Goal: Transaction & Acquisition: Purchase product/service

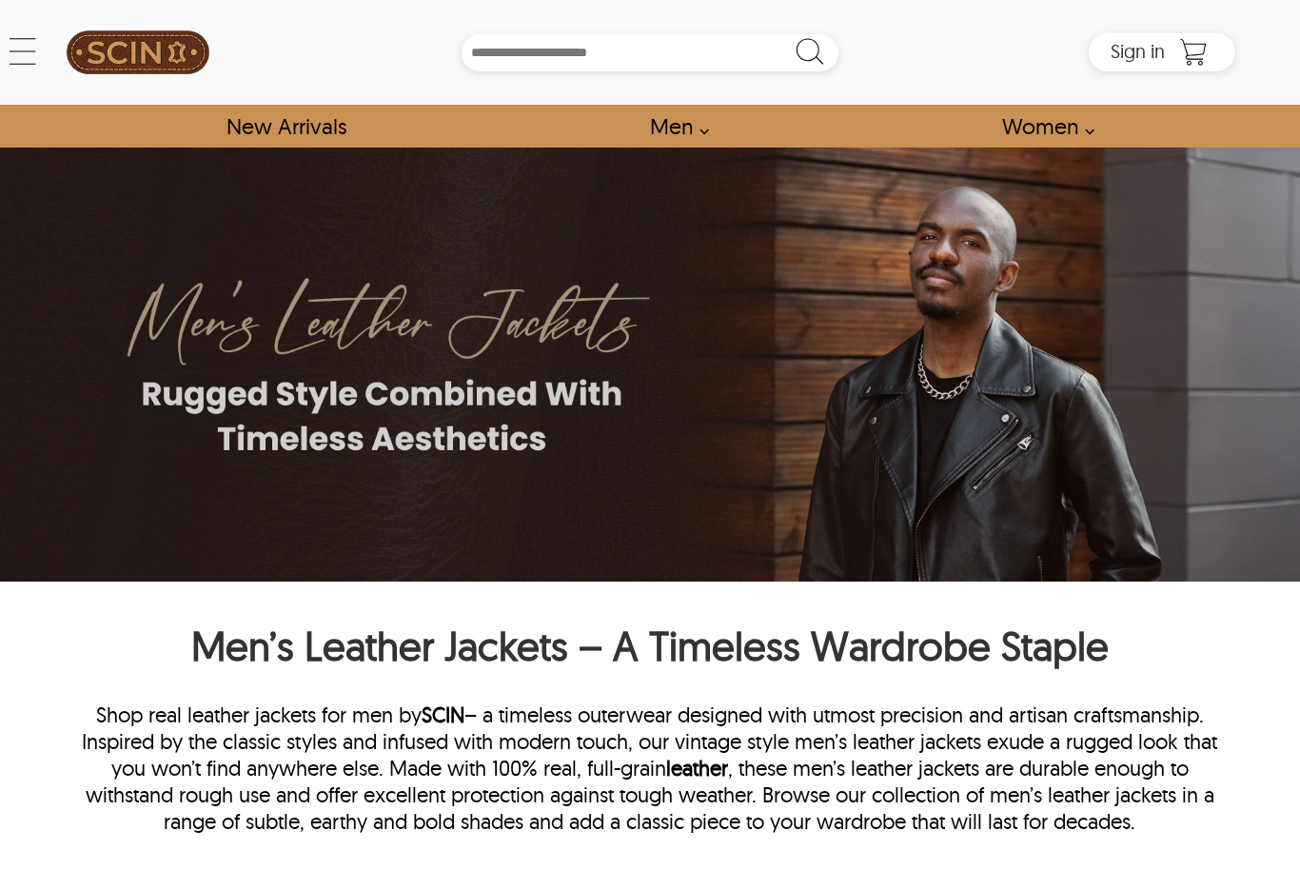
click at [684, 123] on link "Men" at bounding box center [673, 126] width 91 height 43
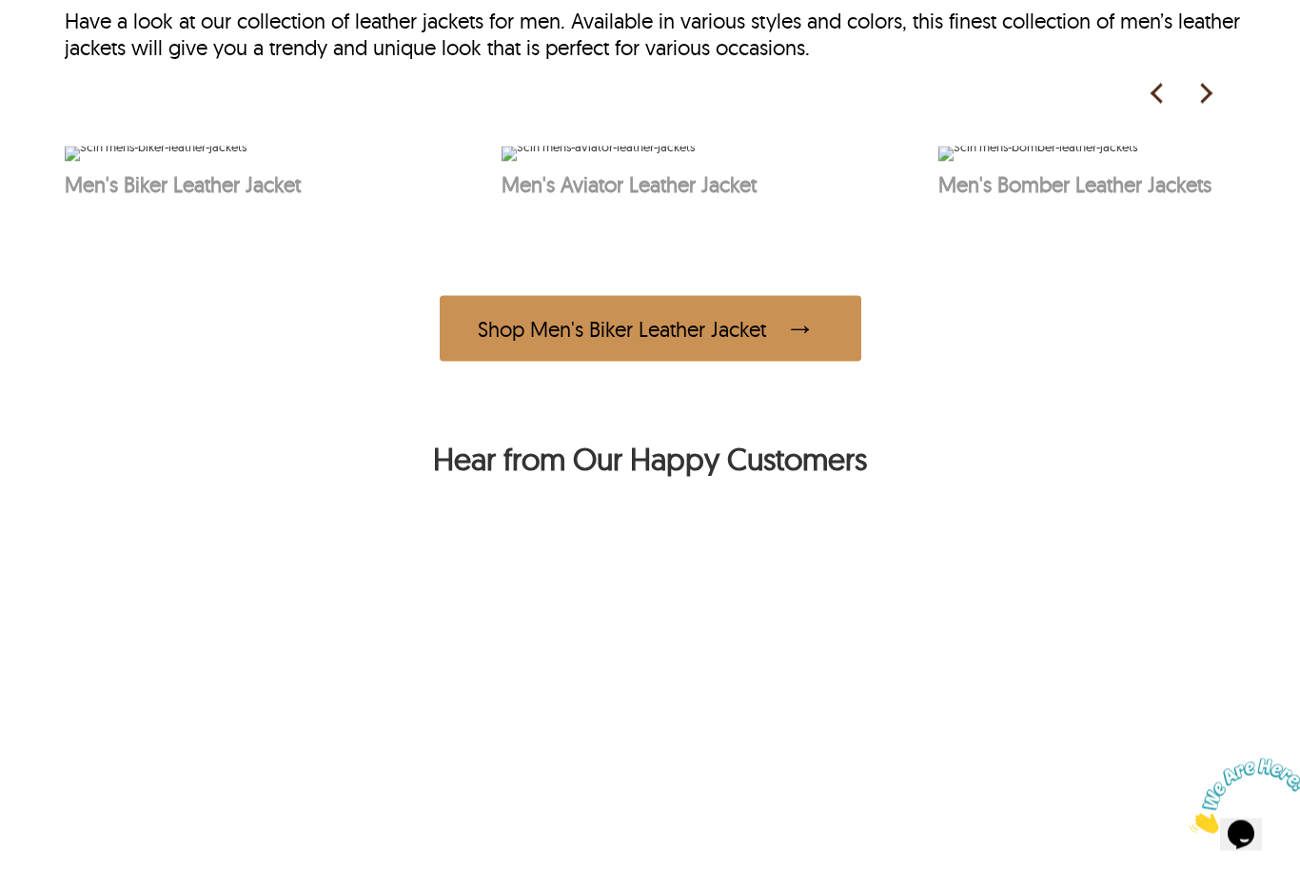
scroll to position [1009, 0]
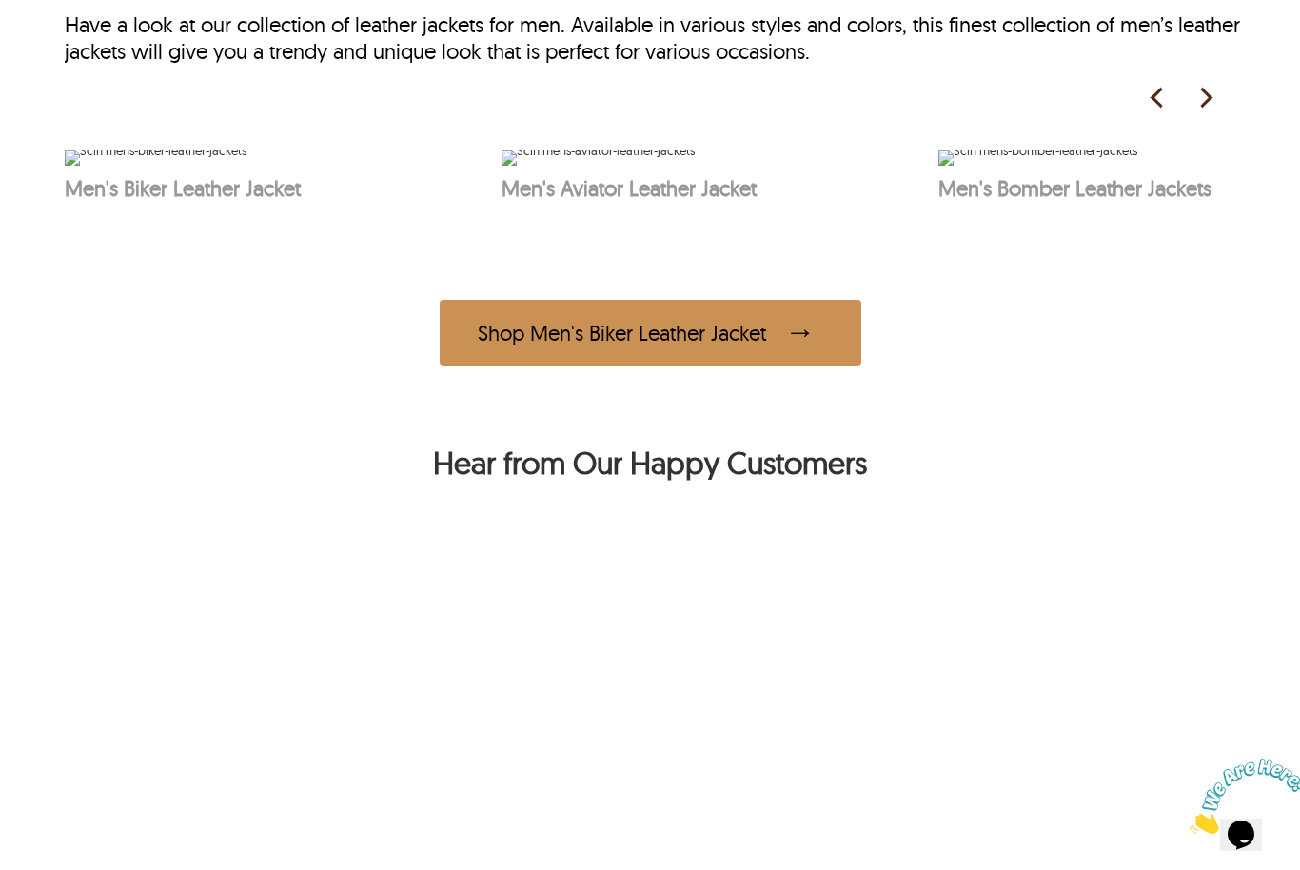
click at [695, 166] on img at bounding box center [598, 157] width 193 height 15
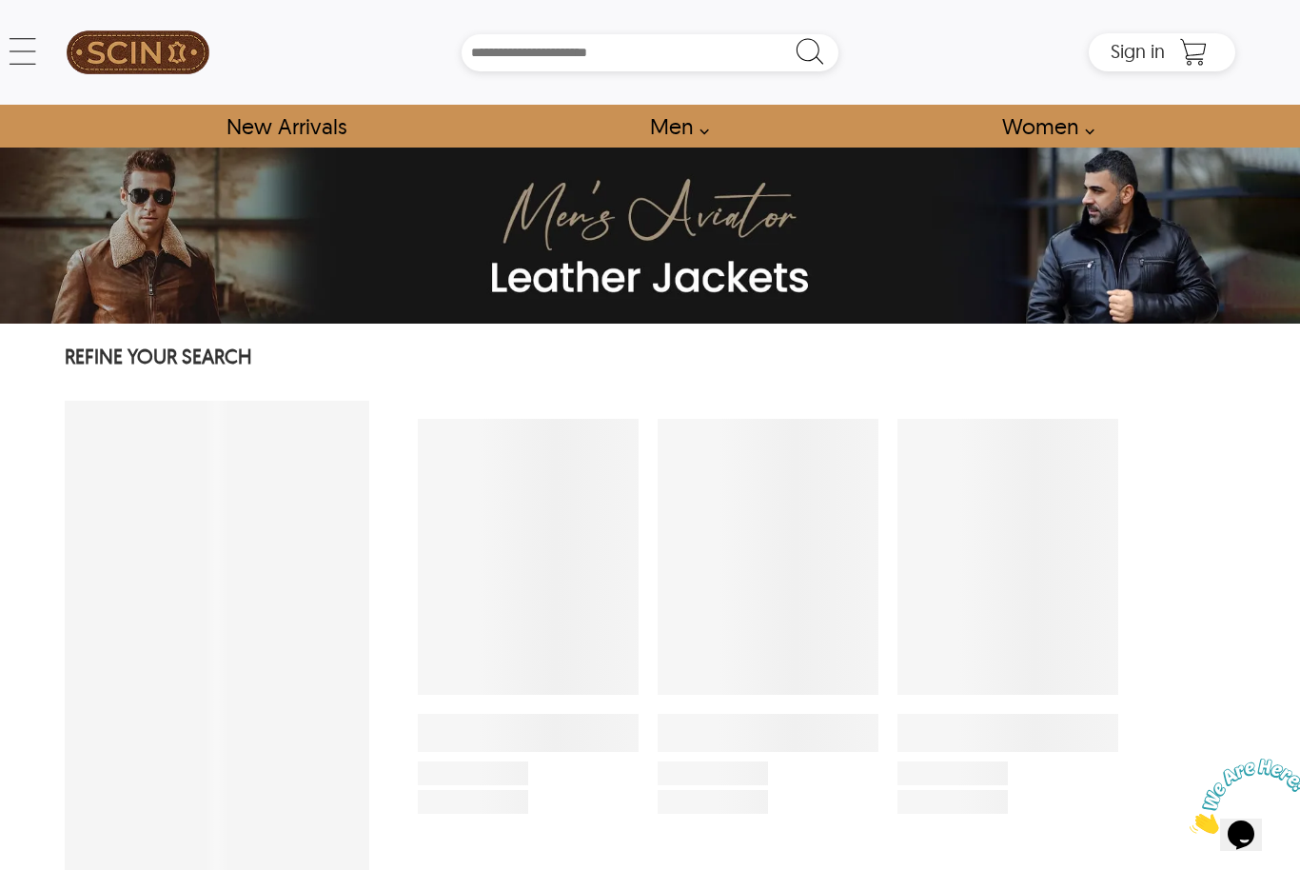
select select "********"
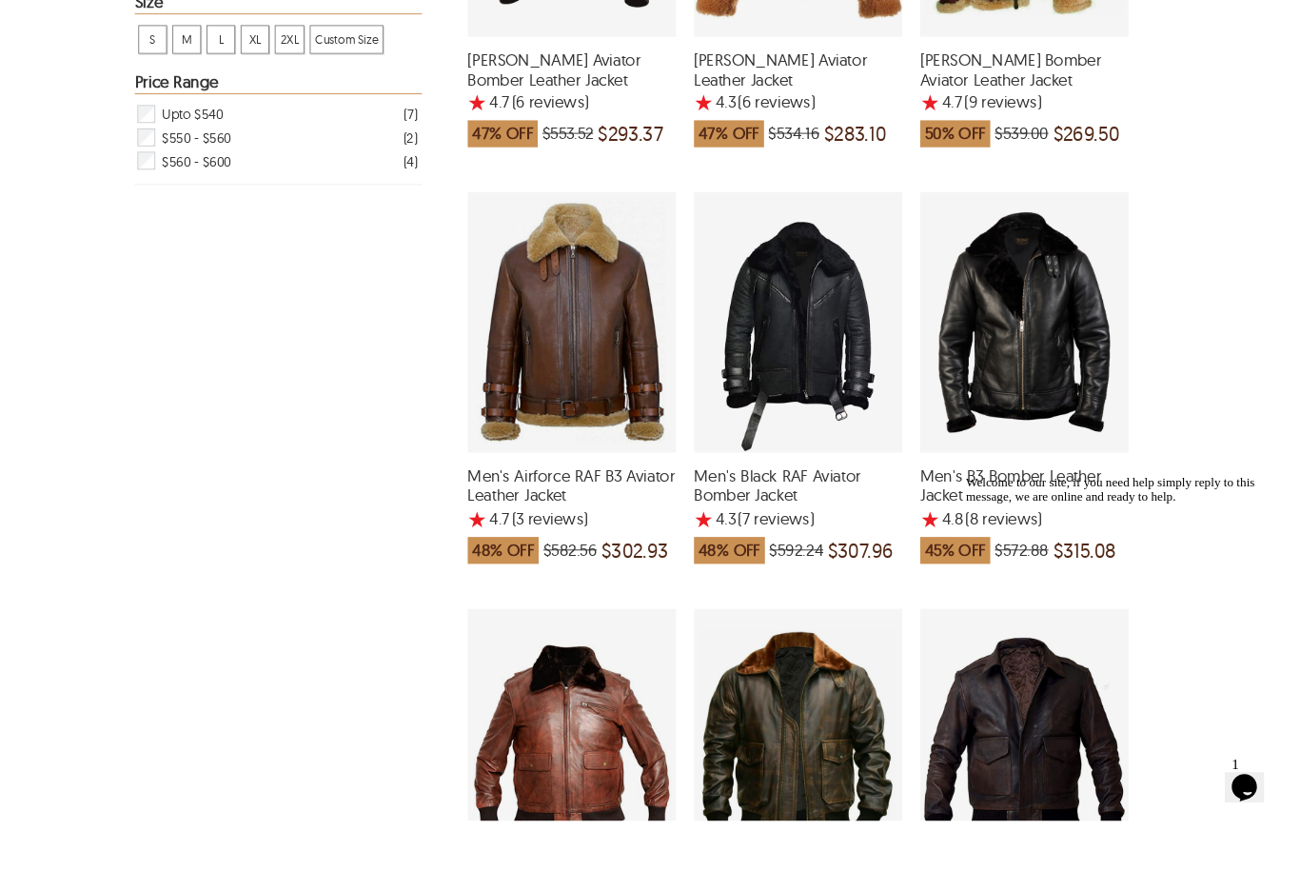
scroll to position [849, 0]
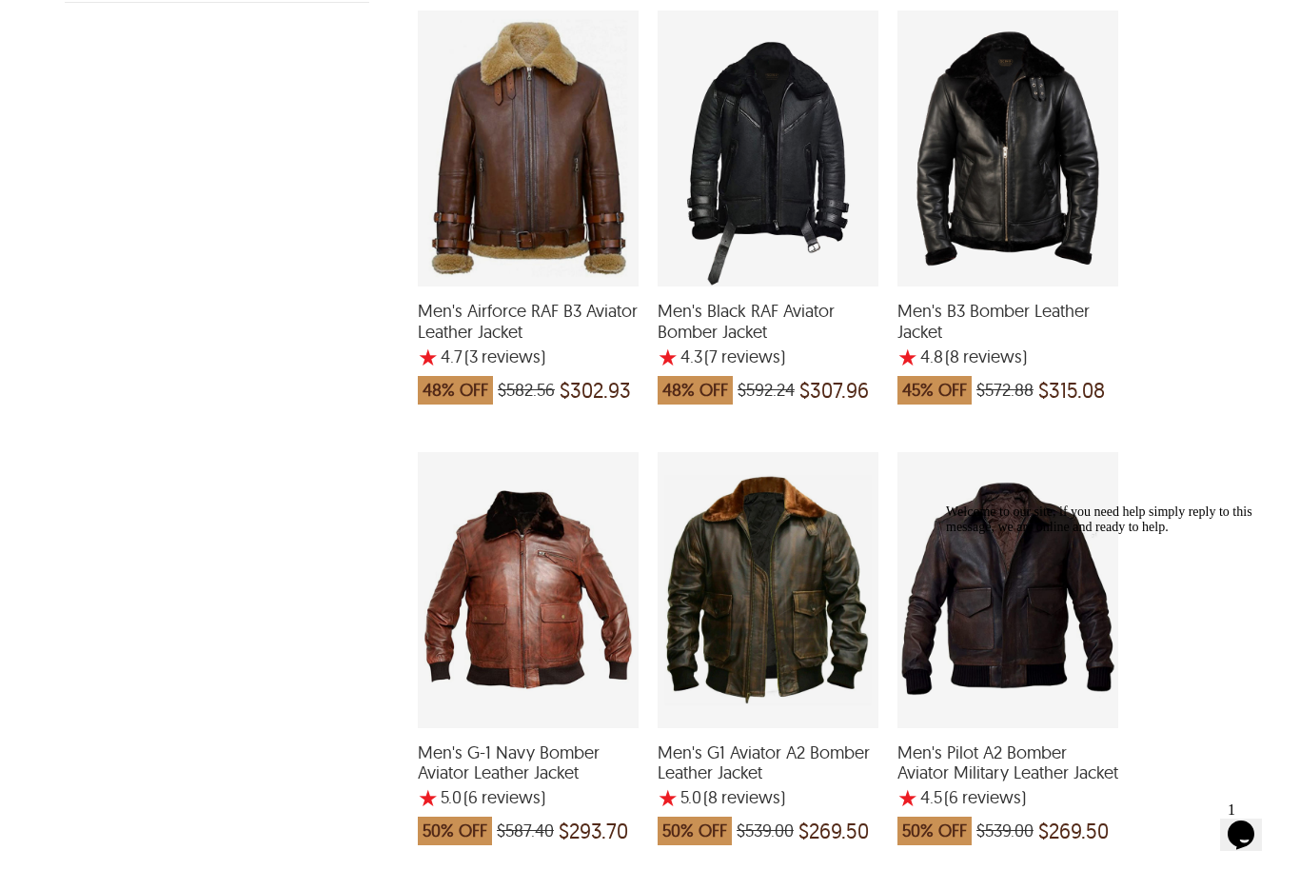
click at [1030, 530] on div "Welcome to our site, if you need help simply reply to this message, we are onli…" at bounding box center [1117, 520] width 343 height 30
click at [1014, 535] on div "Welcome to our site, if you need help simply reply to this message, we are onli…" at bounding box center [1117, 520] width 343 height 30
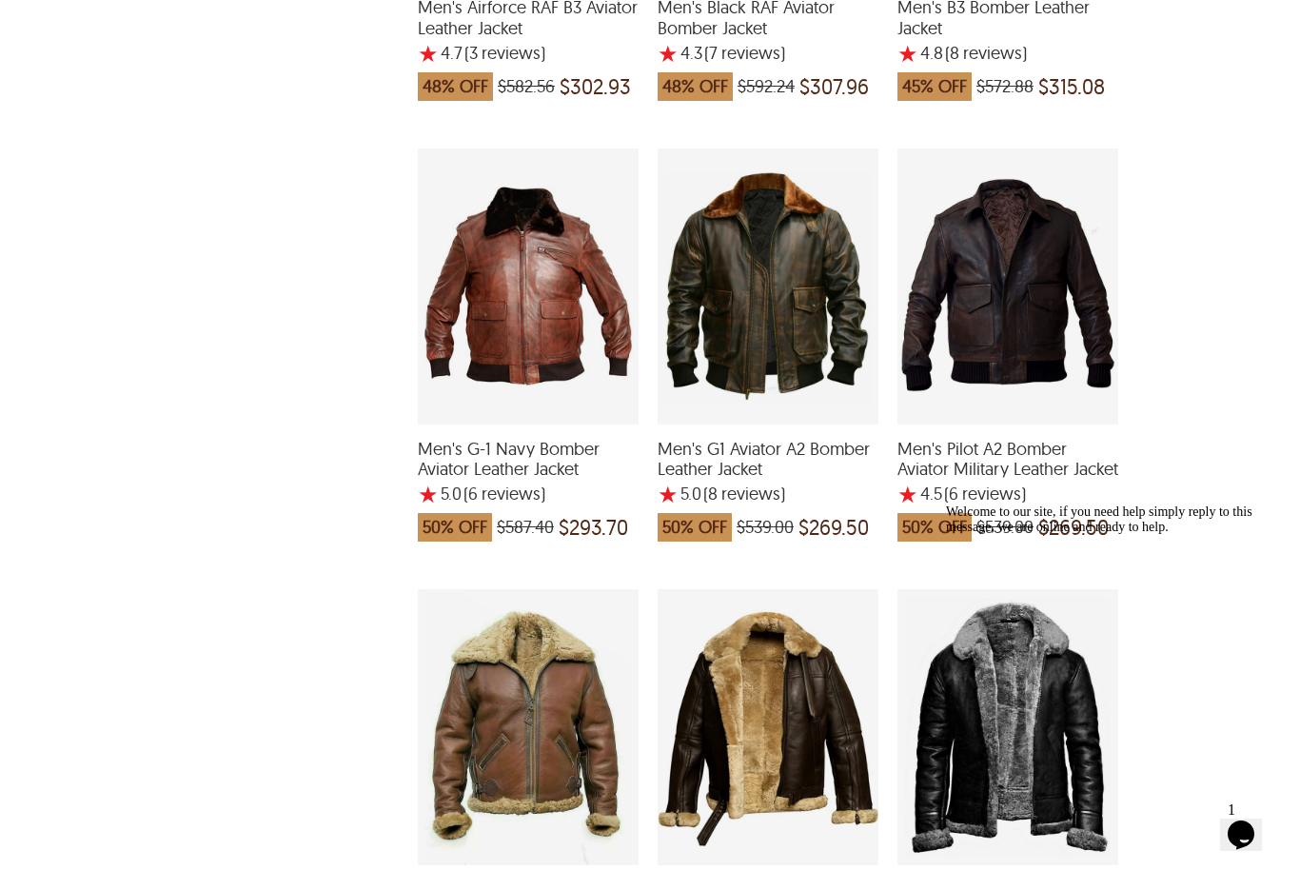
scroll to position [1154, 0]
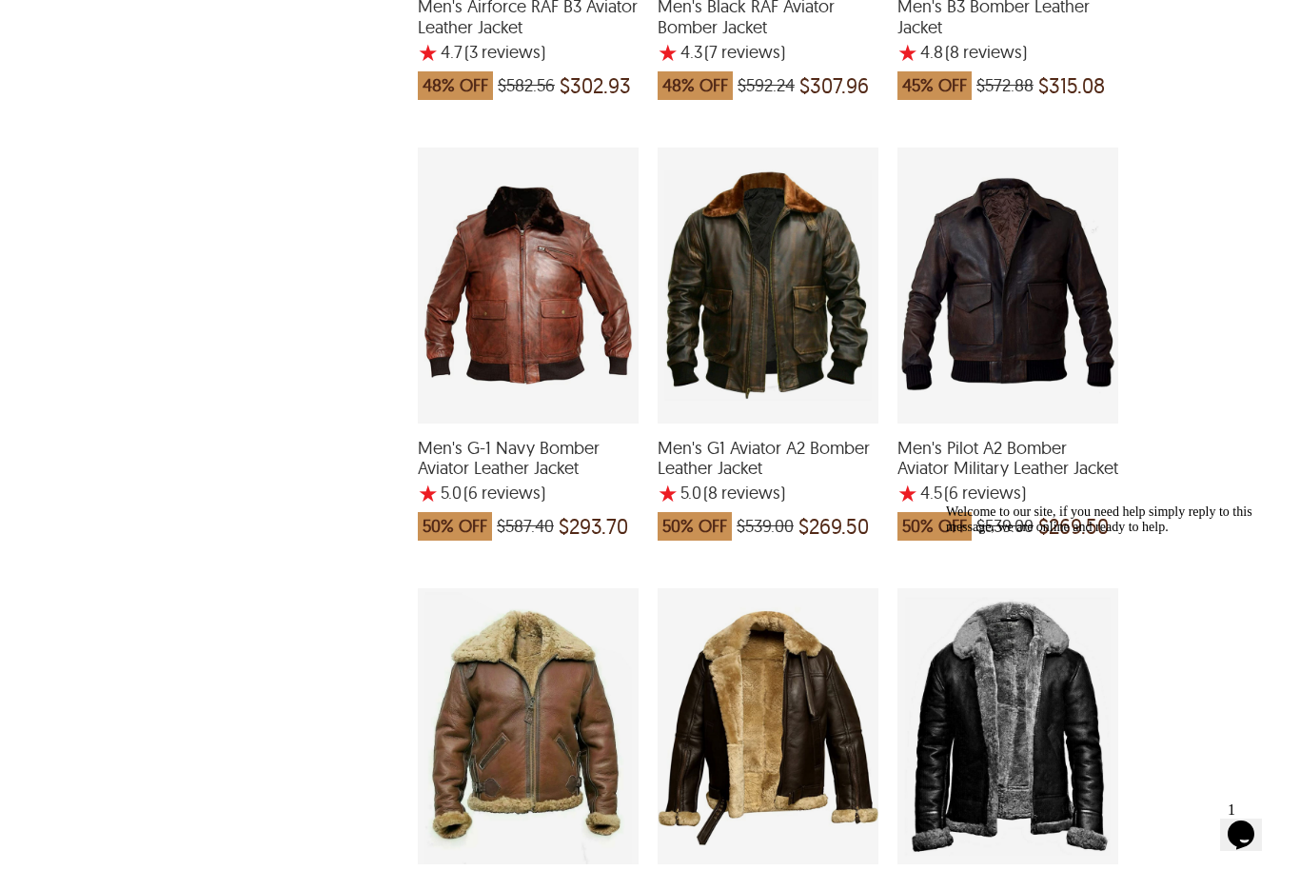
click at [946, 505] on icon "Chat attention grabber" at bounding box center [946, 505] width 0 height 0
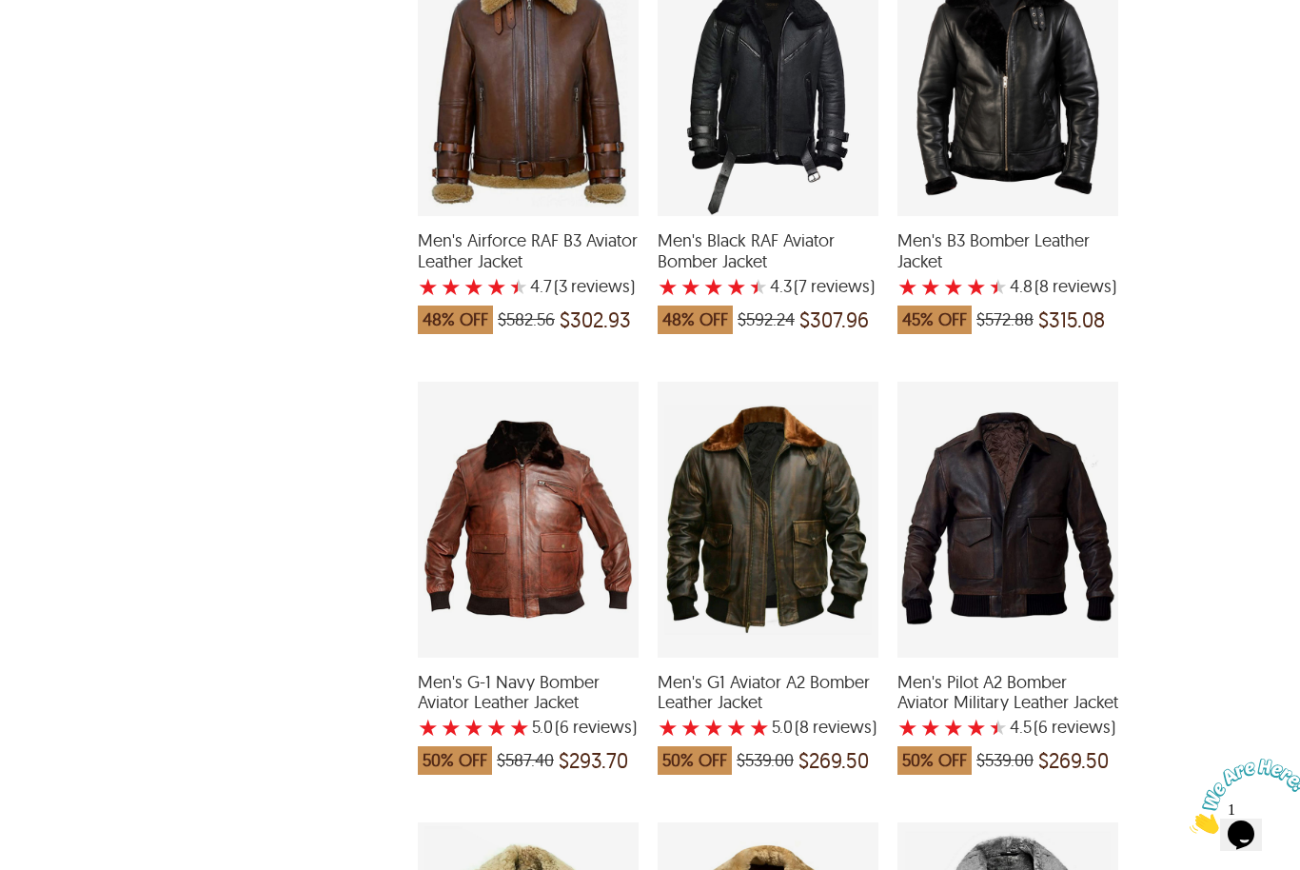
scroll to position [919, 0]
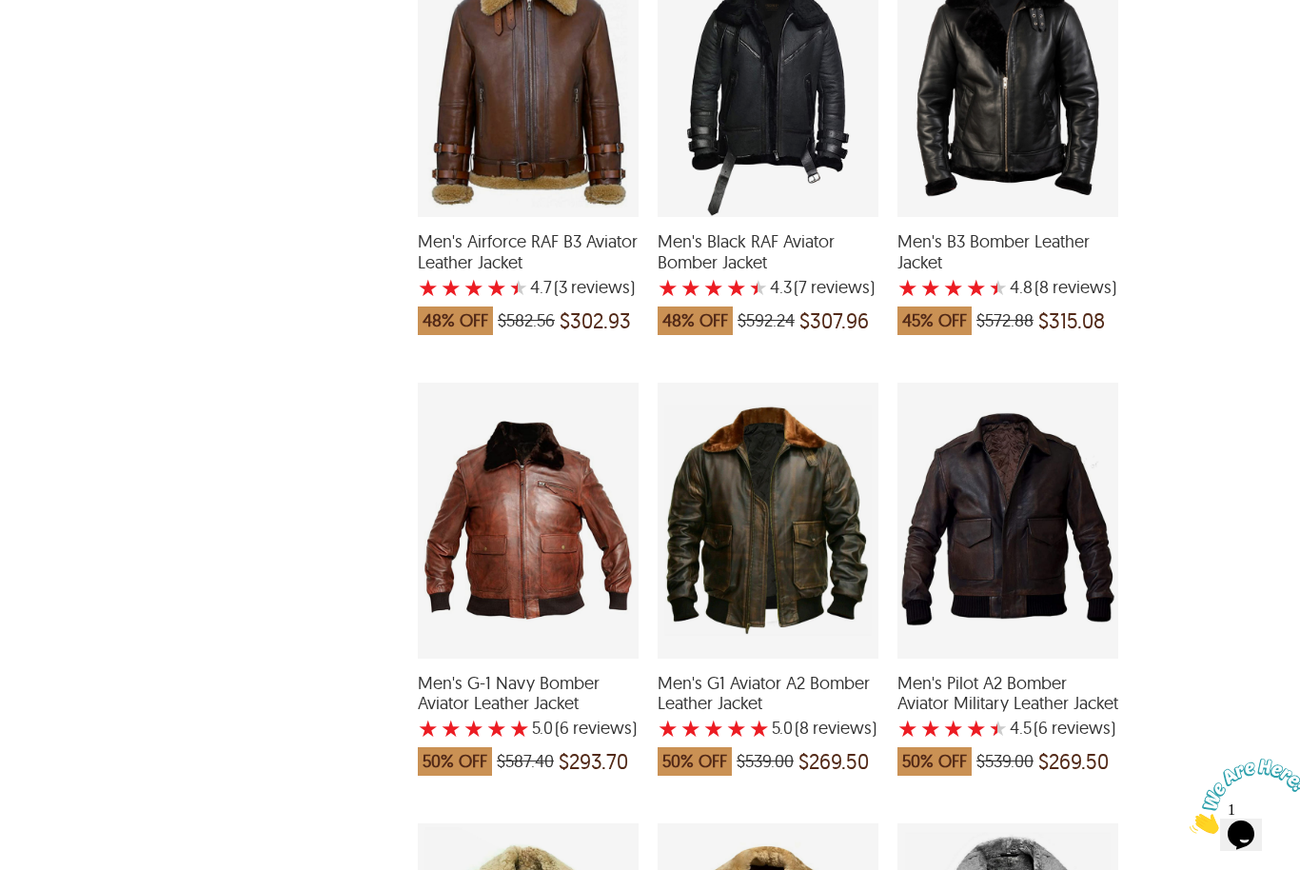
click at [971, 719] on label "★" at bounding box center [976, 728] width 21 height 19
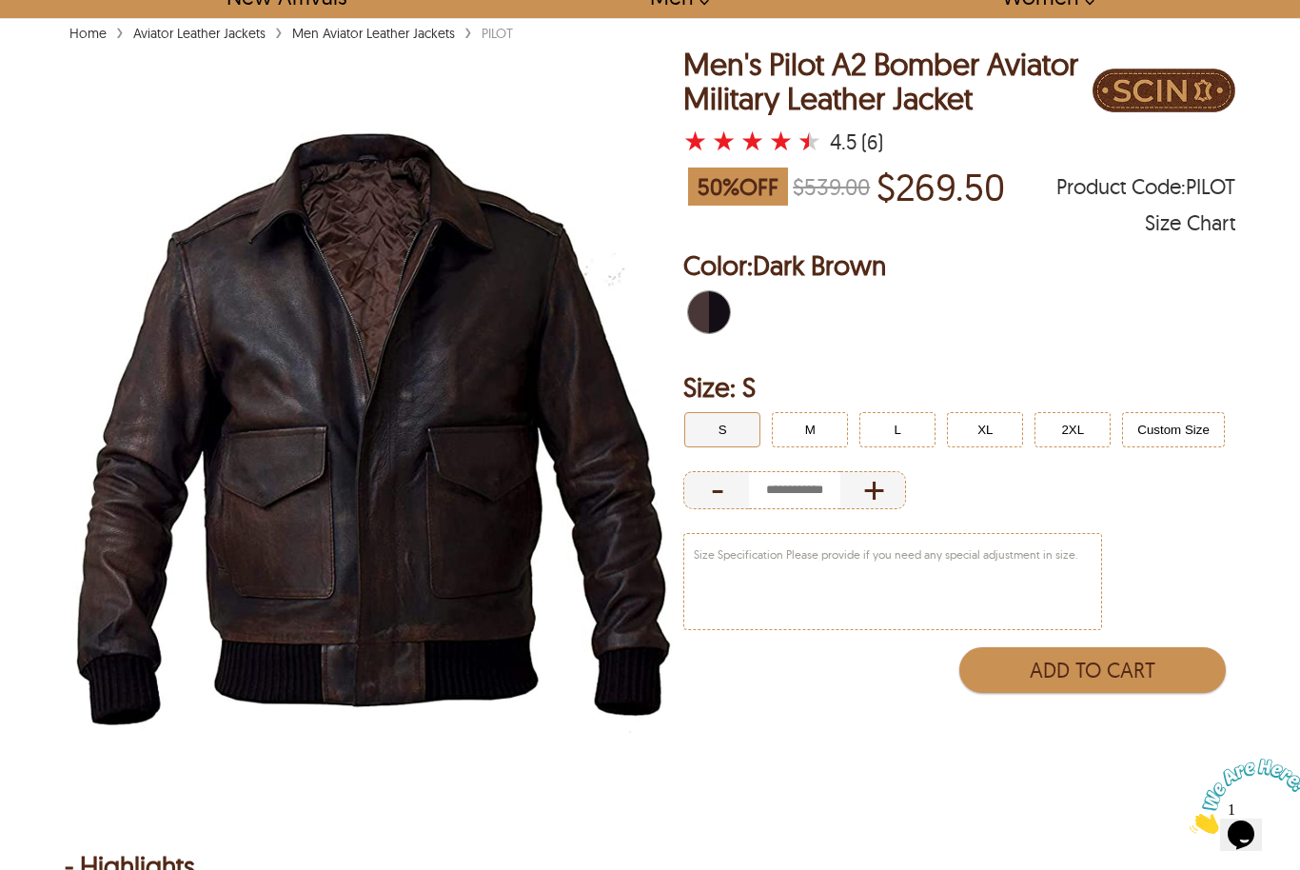
scroll to position [141, 0]
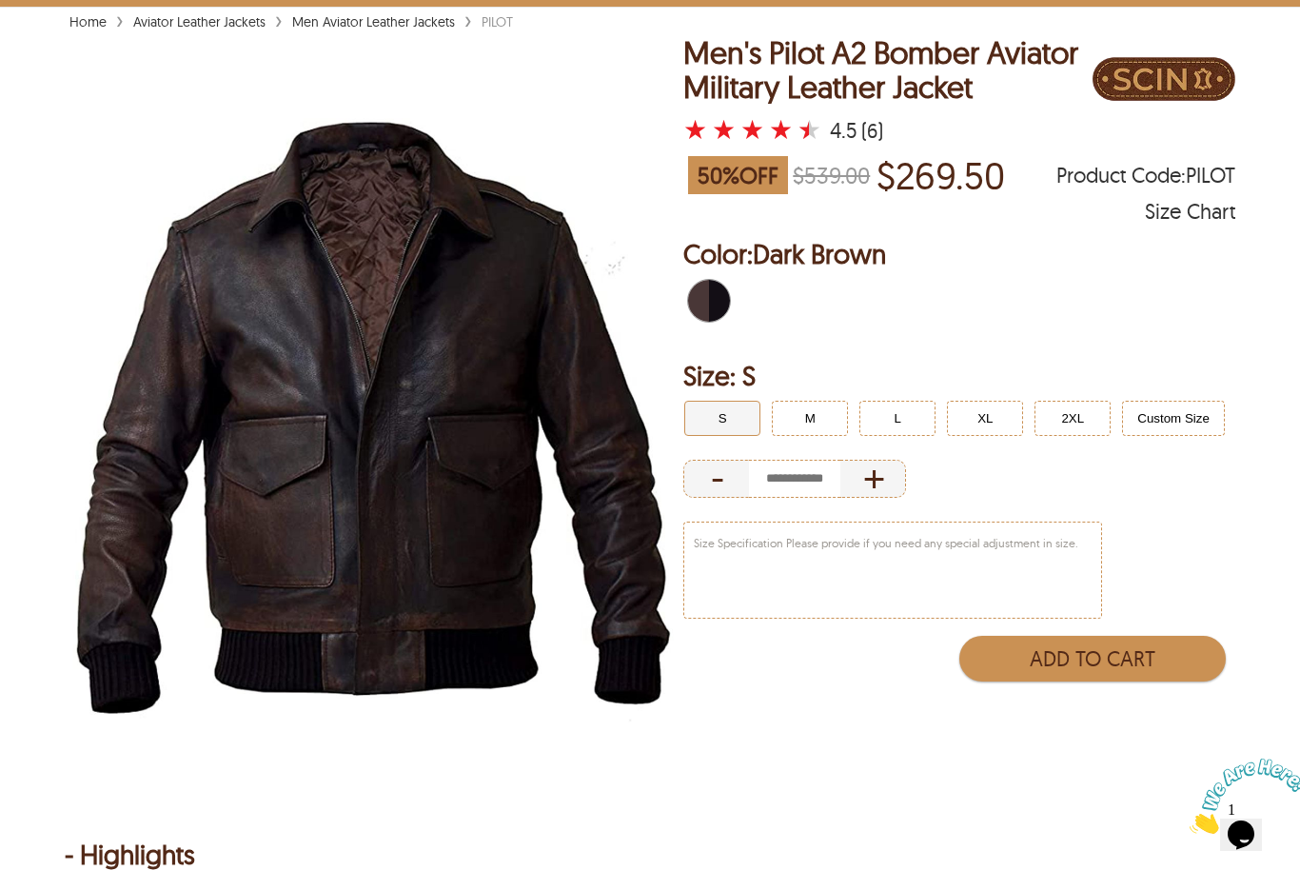
click at [1176, 436] on button "Custom Size" at bounding box center [1173, 418] width 103 height 35
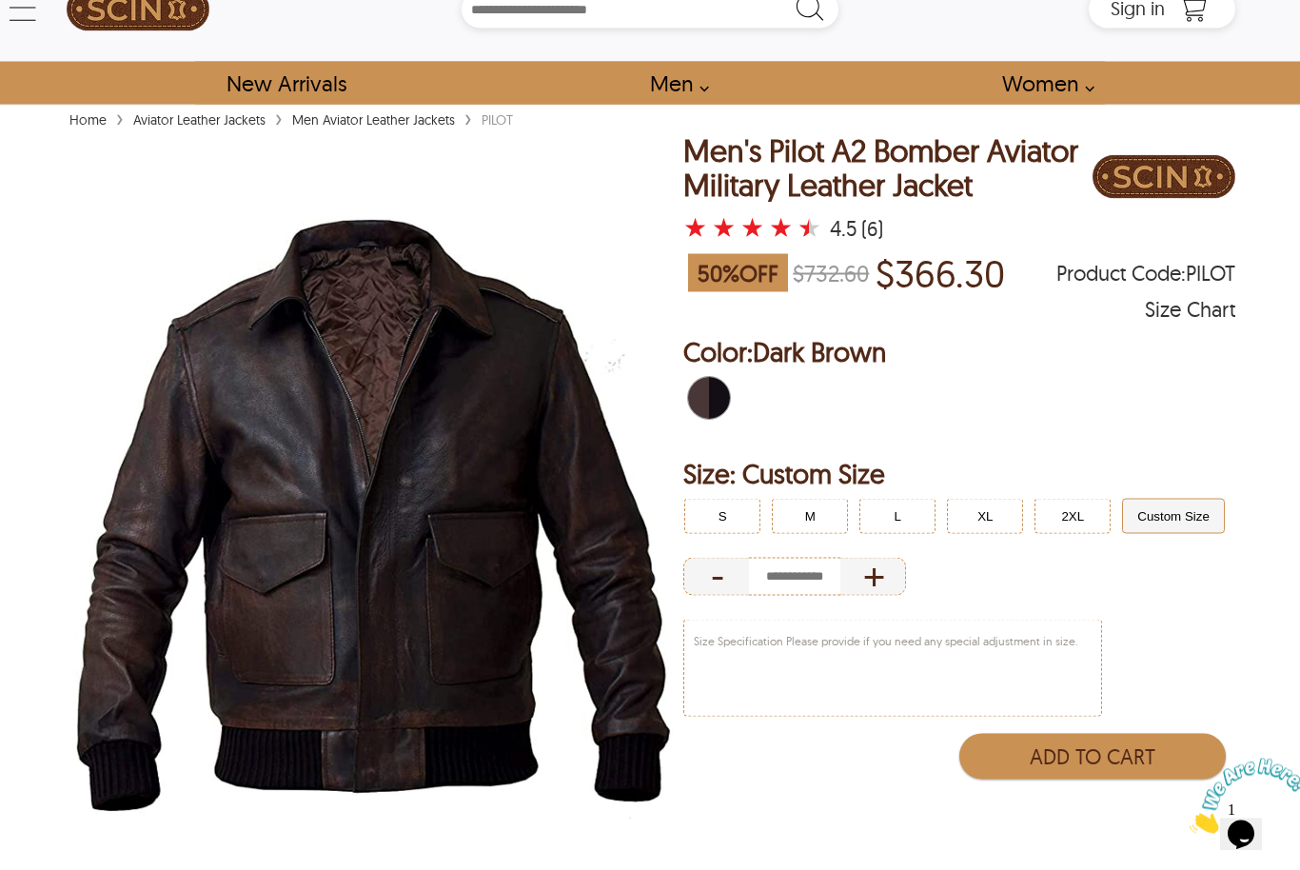
scroll to position [41, 0]
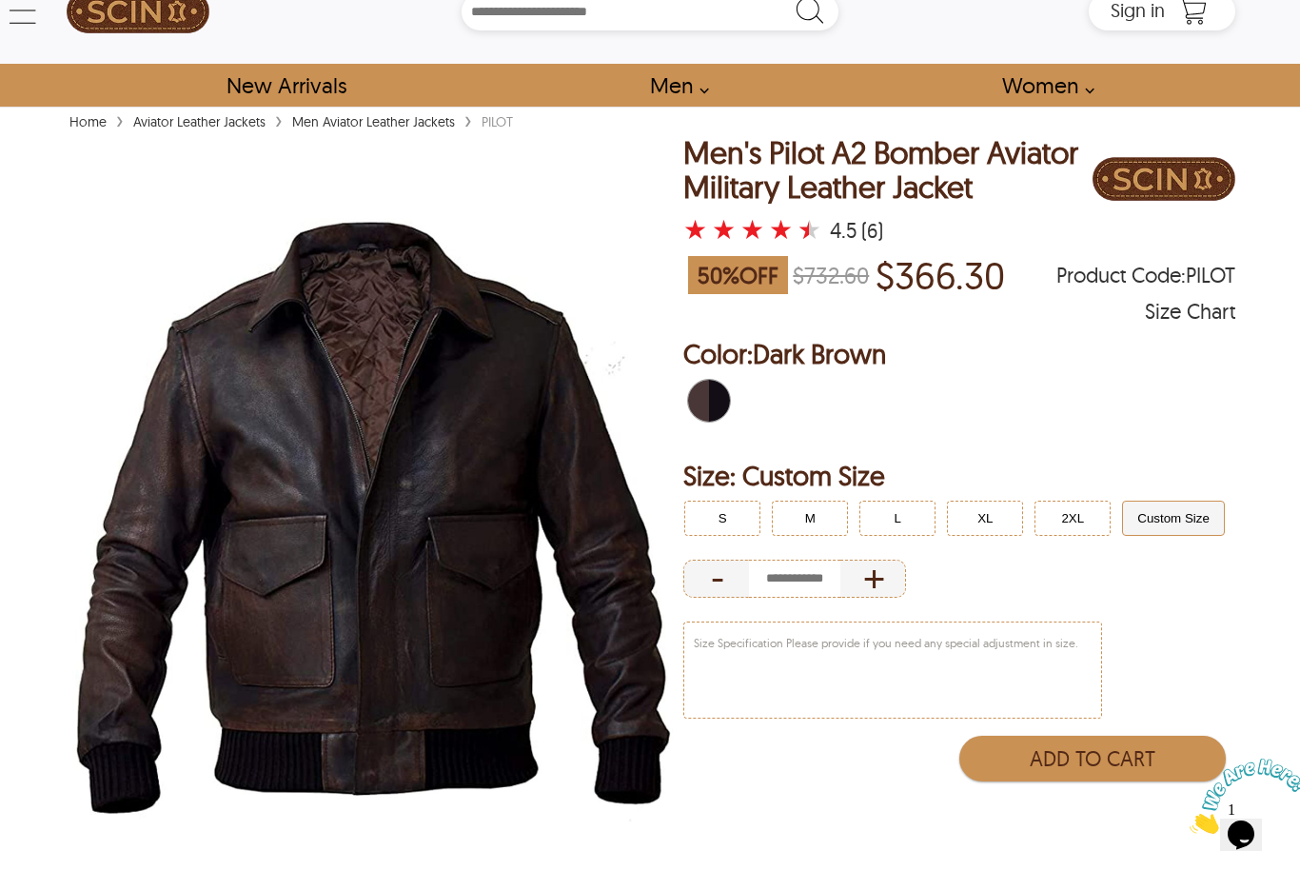
click at [407, 581] on img at bounding box center [373, 521] width 617 height 771
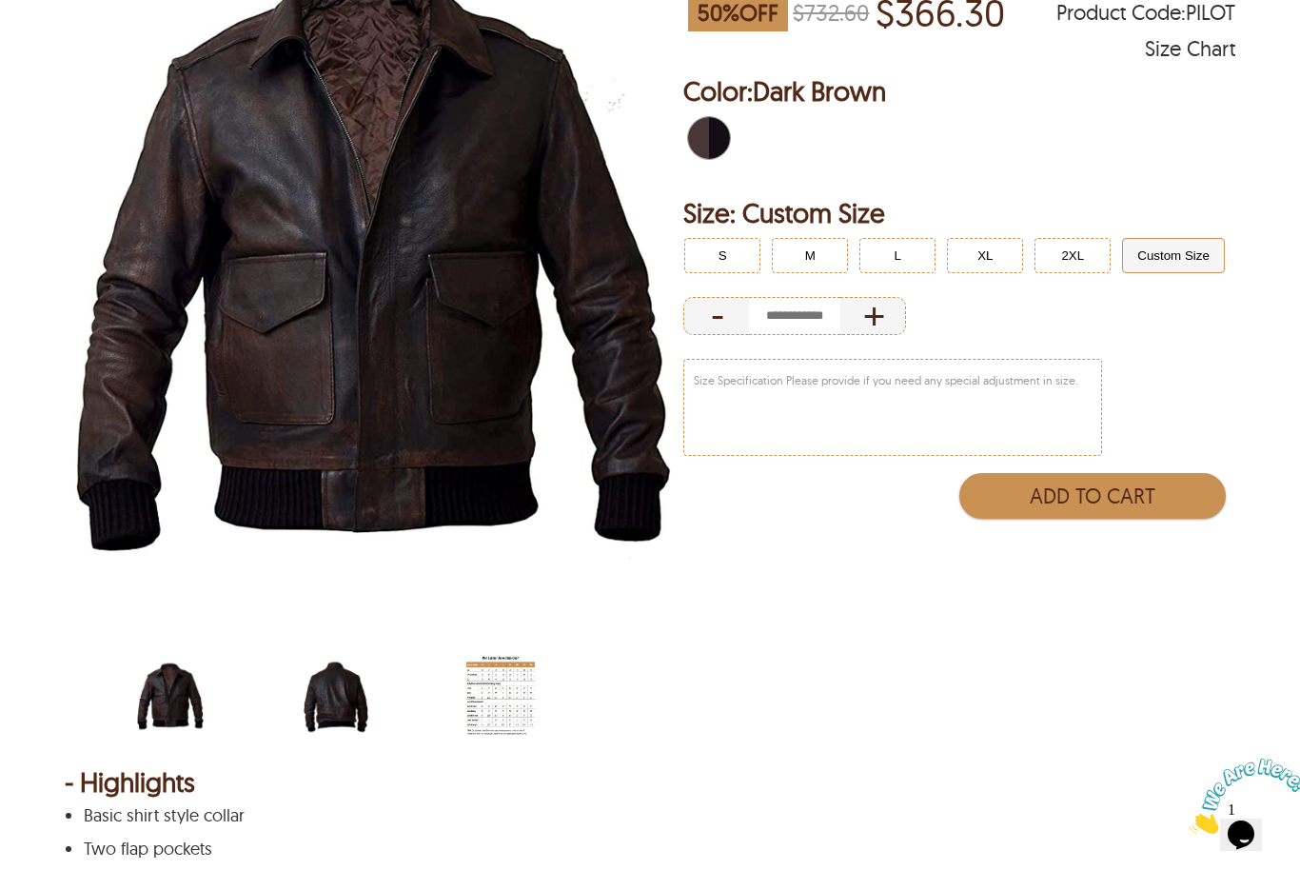
scroll to position [302, 0]
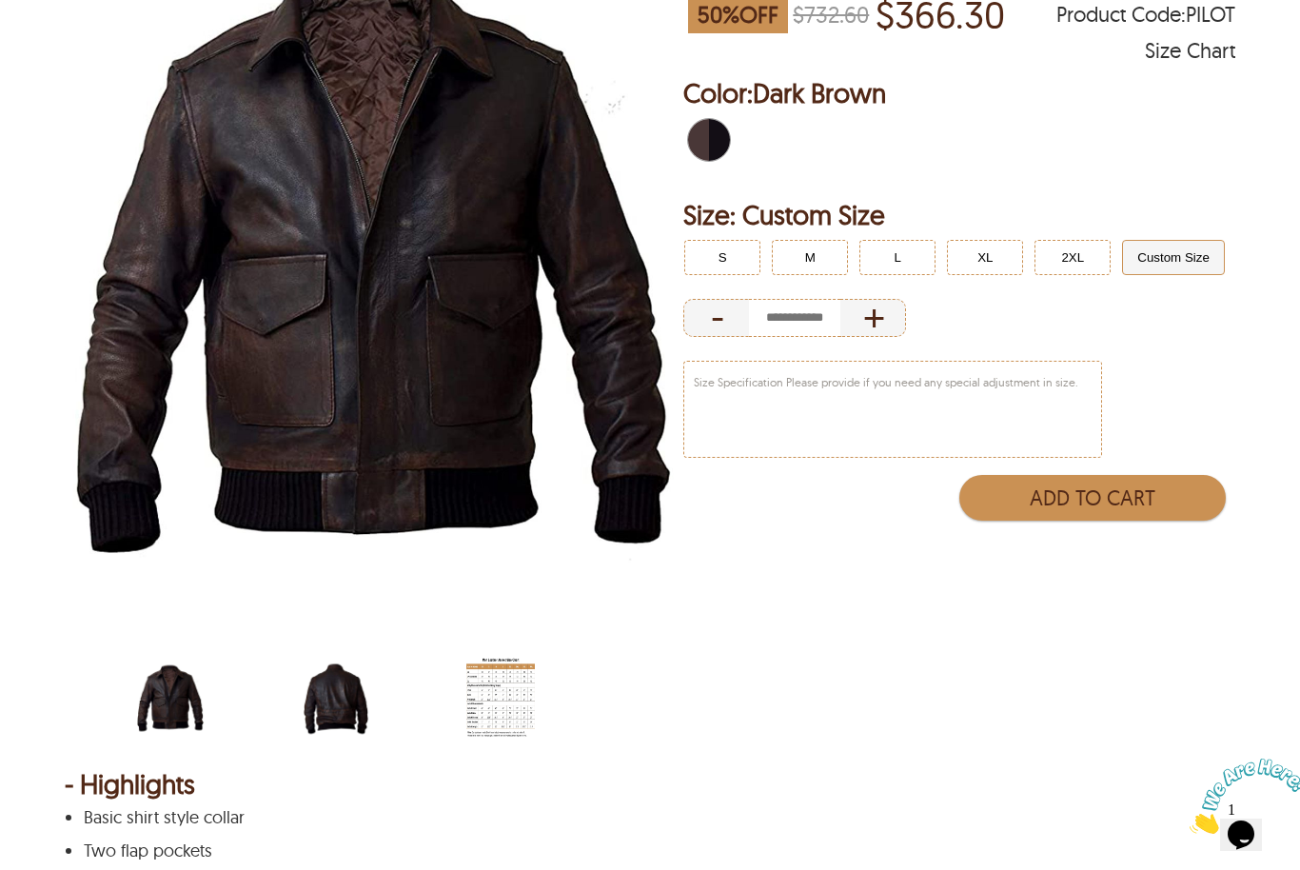
click at [335, 691] on img "scin-13046-darkbrown-back.jpg" at bounding box center [336, 699] width 69 height 86
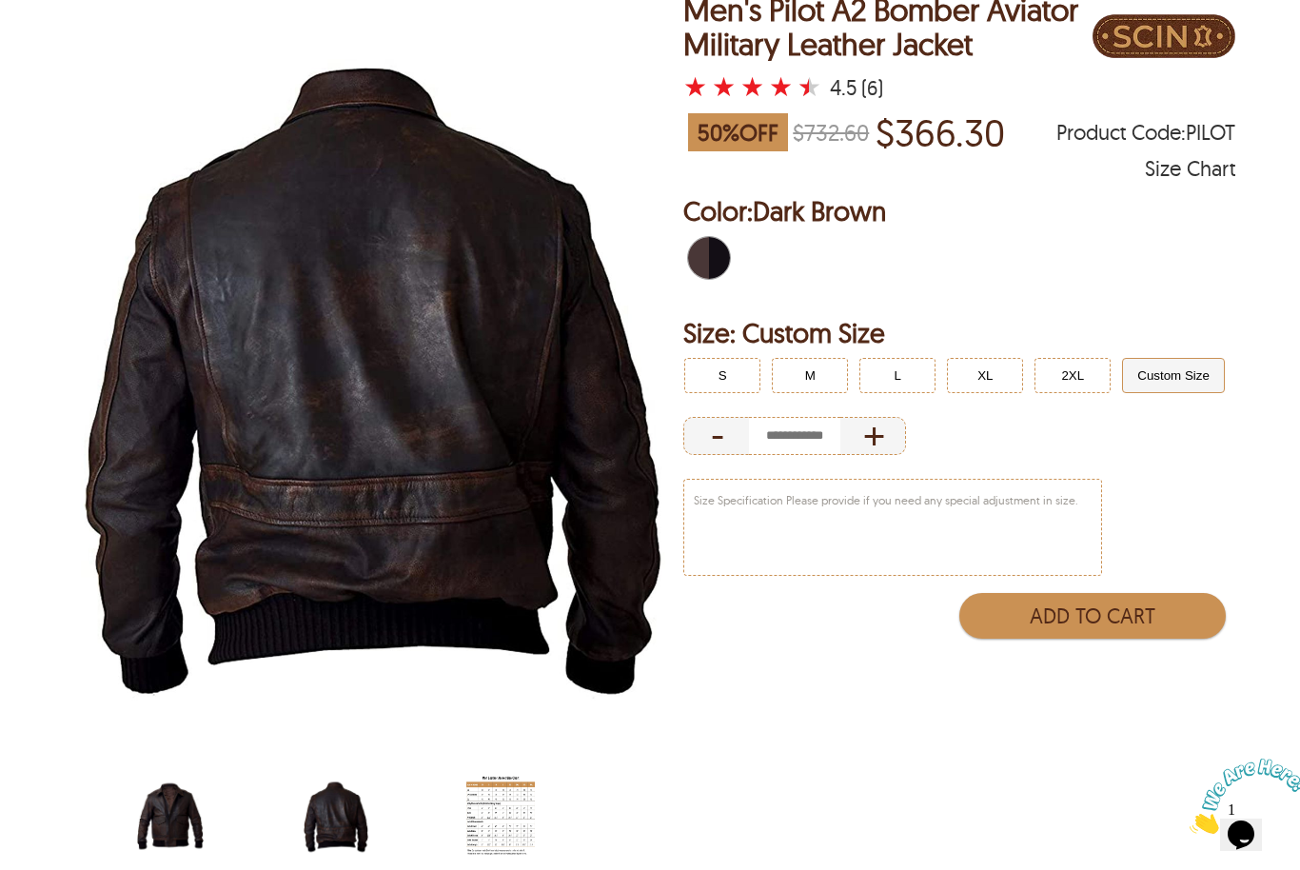
scroll to position [175, 0]
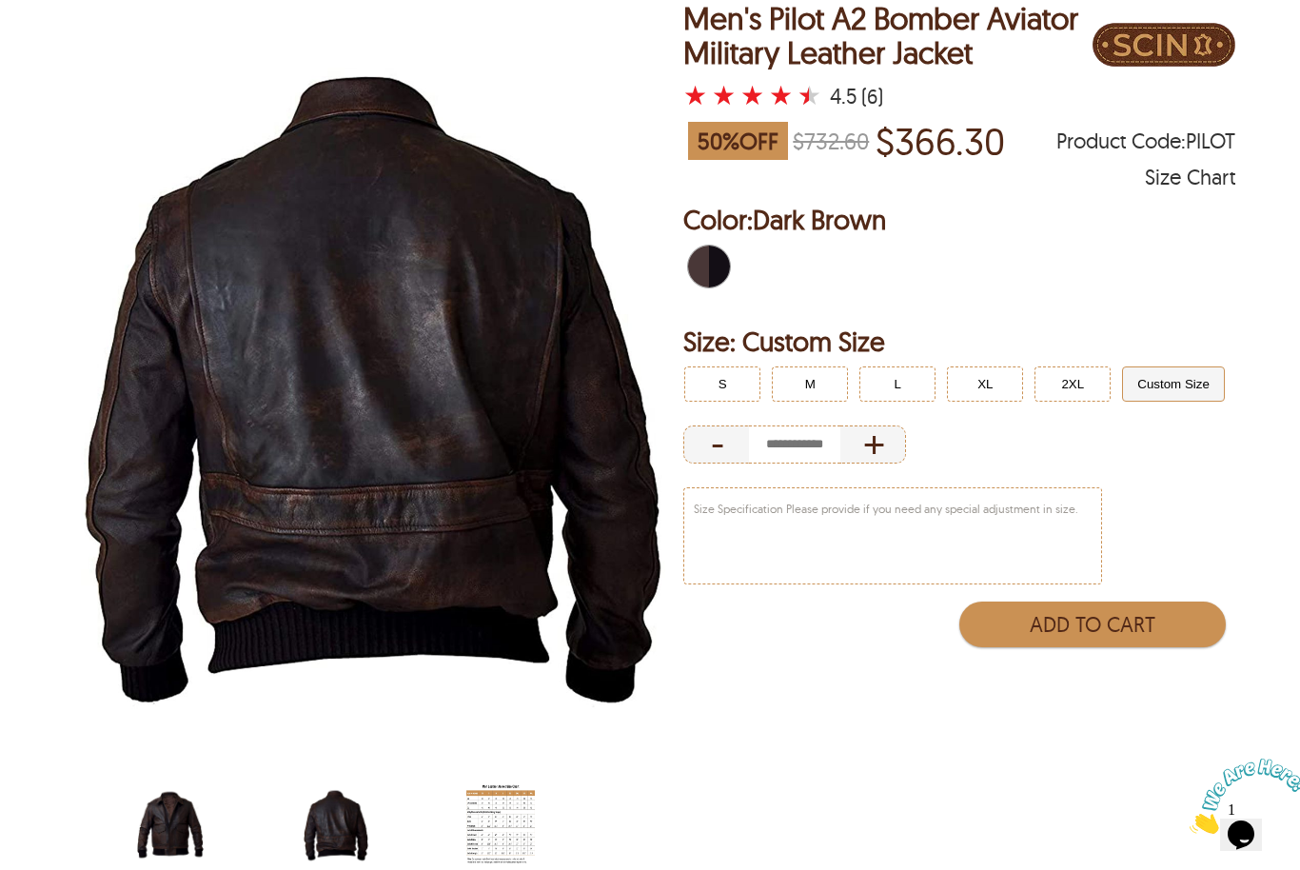
click at [163, 808] on img "scin-13046-darkbrown.jpg" at bounding box center [170, 825] width 69 height 86
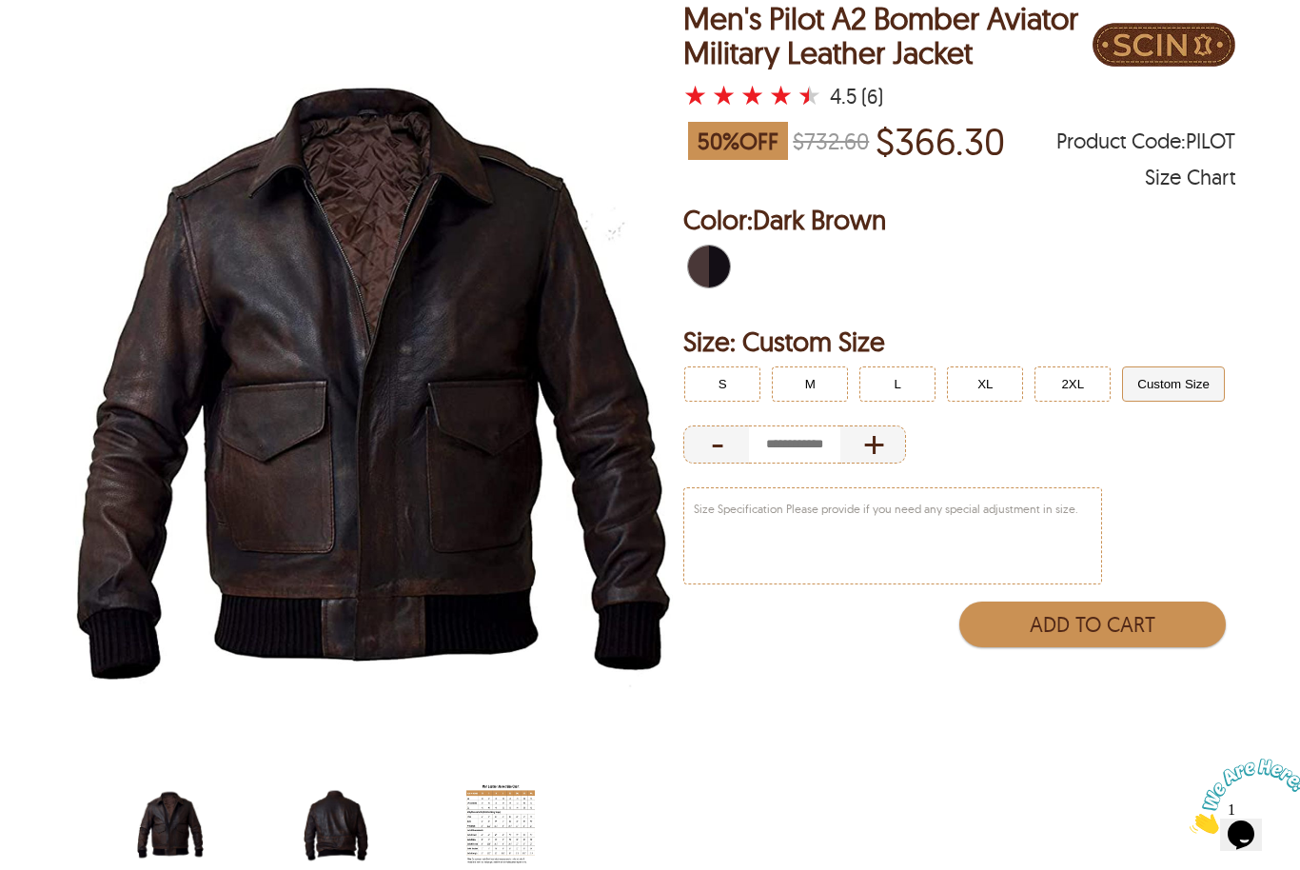
click at [340, 819] on img "scin-13046-darkbrown-back.jpg" at bounding box center [336, 825] width 69 height 86
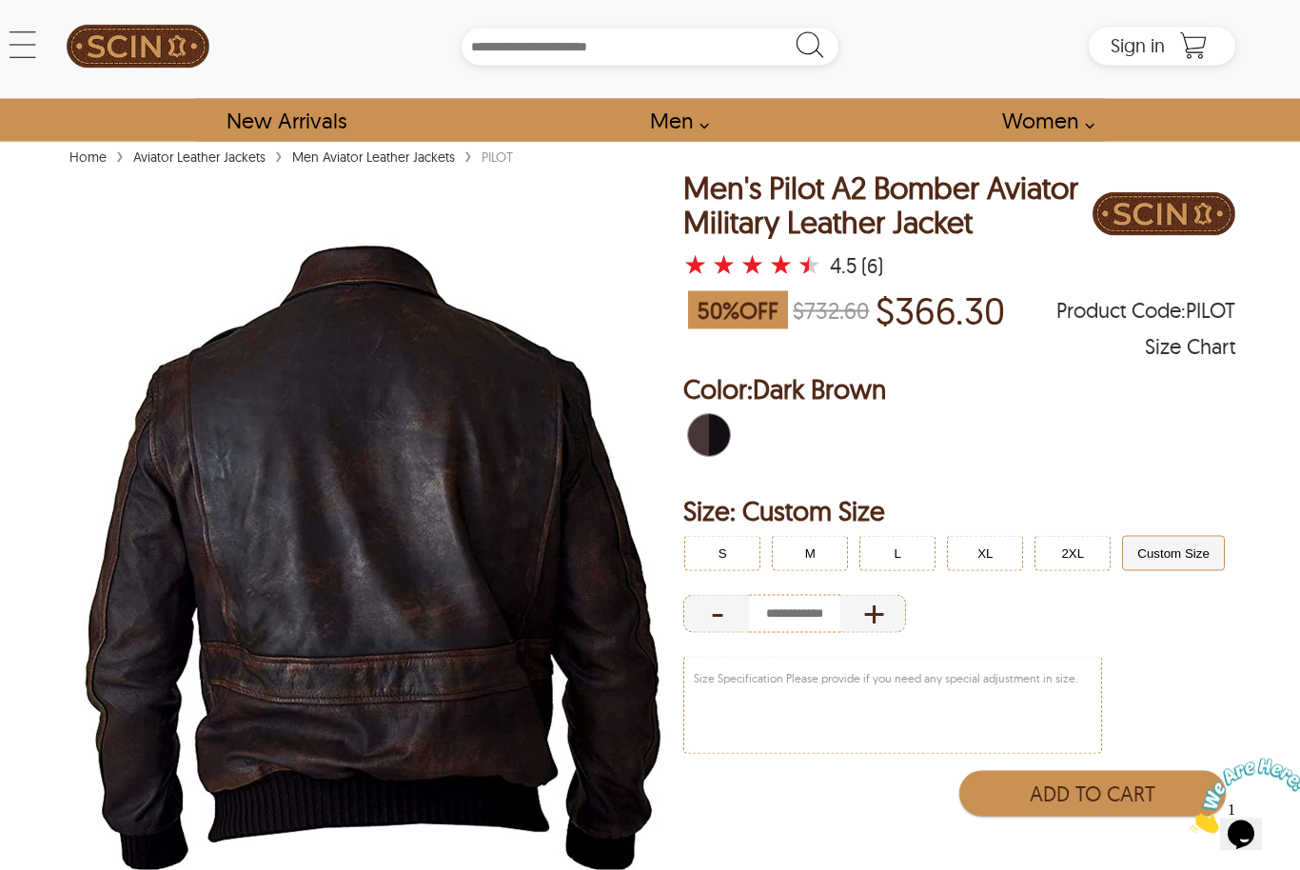
scroll to position [0, 0]
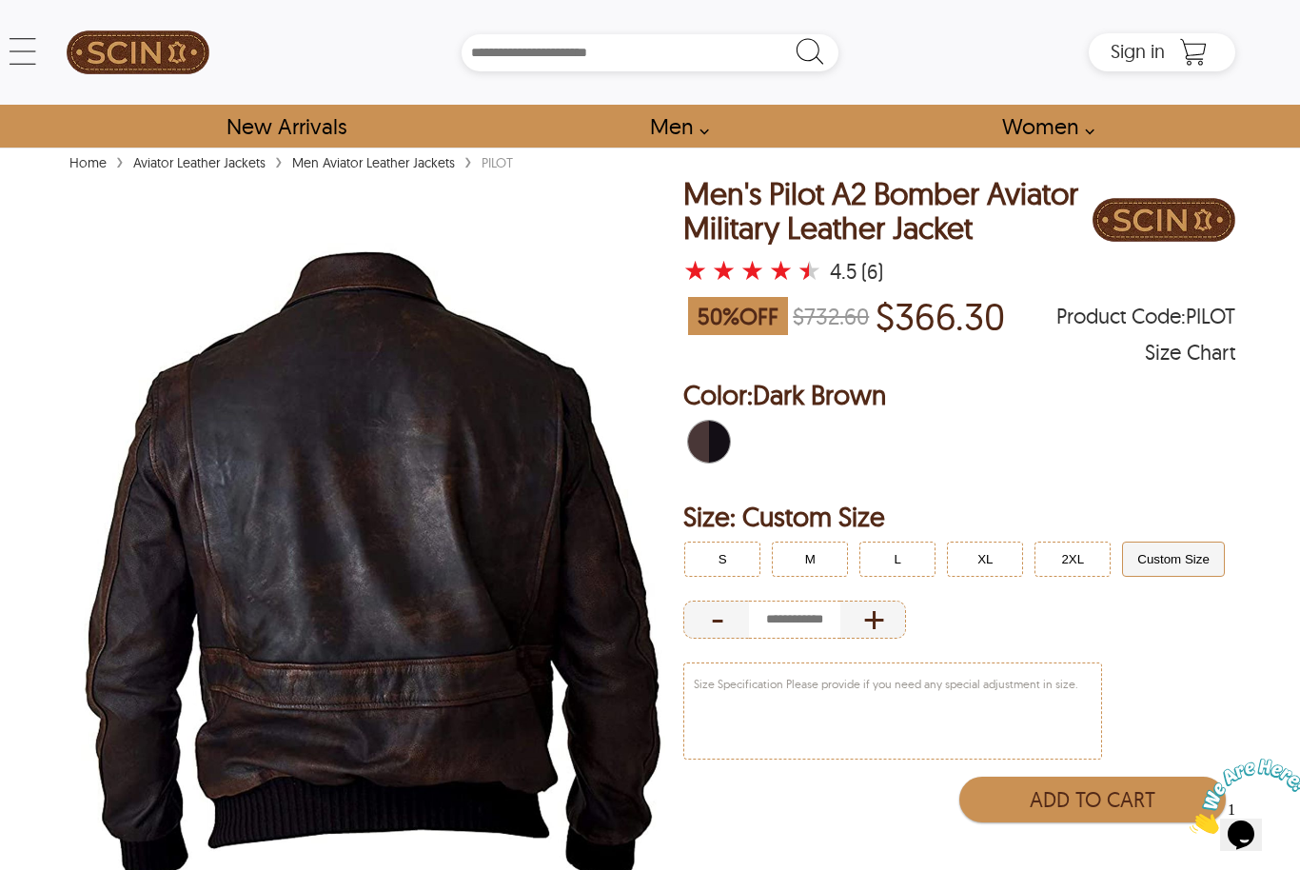
click at [889, 577] on button "L" at bounding box center [898, 559] width 76 height 35
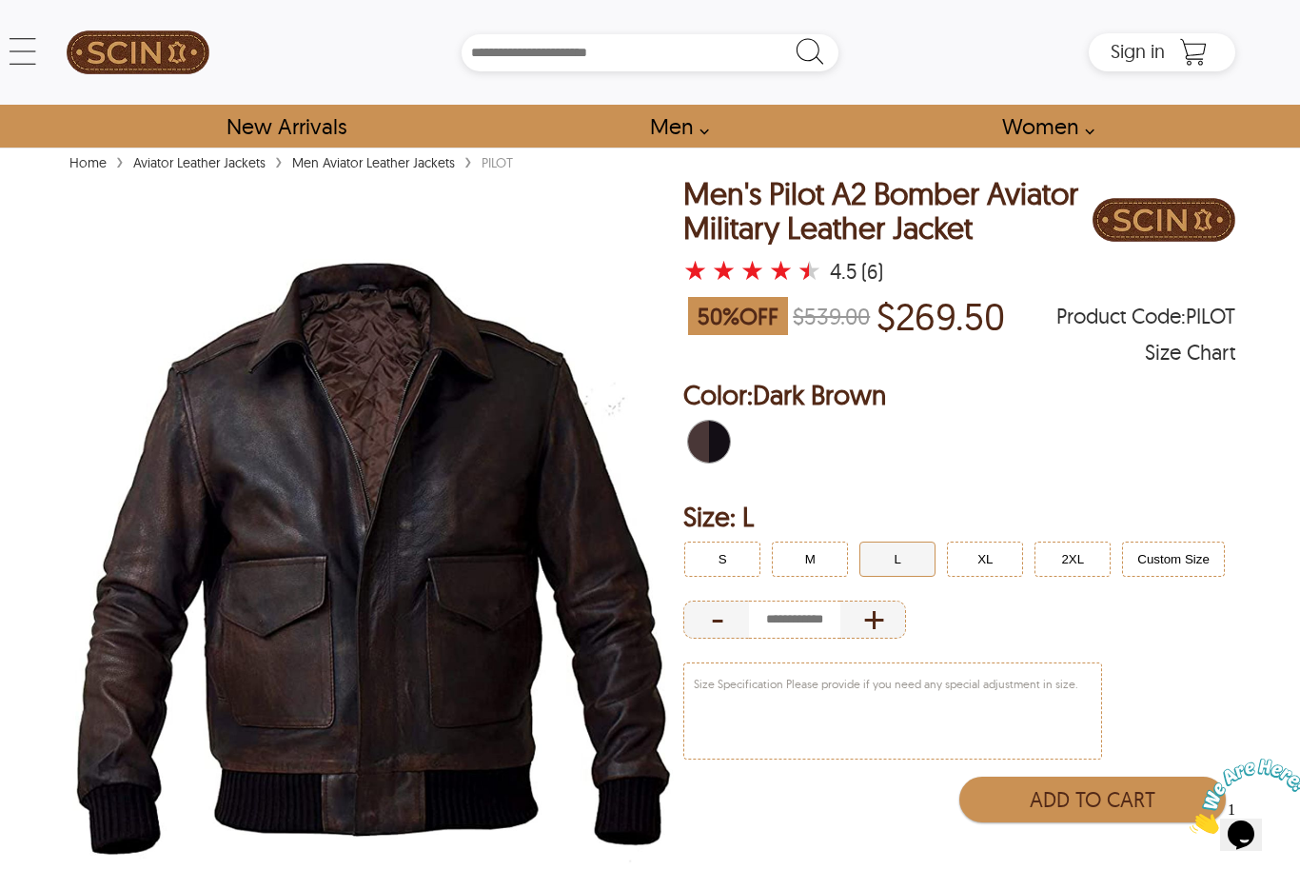
select select "********"
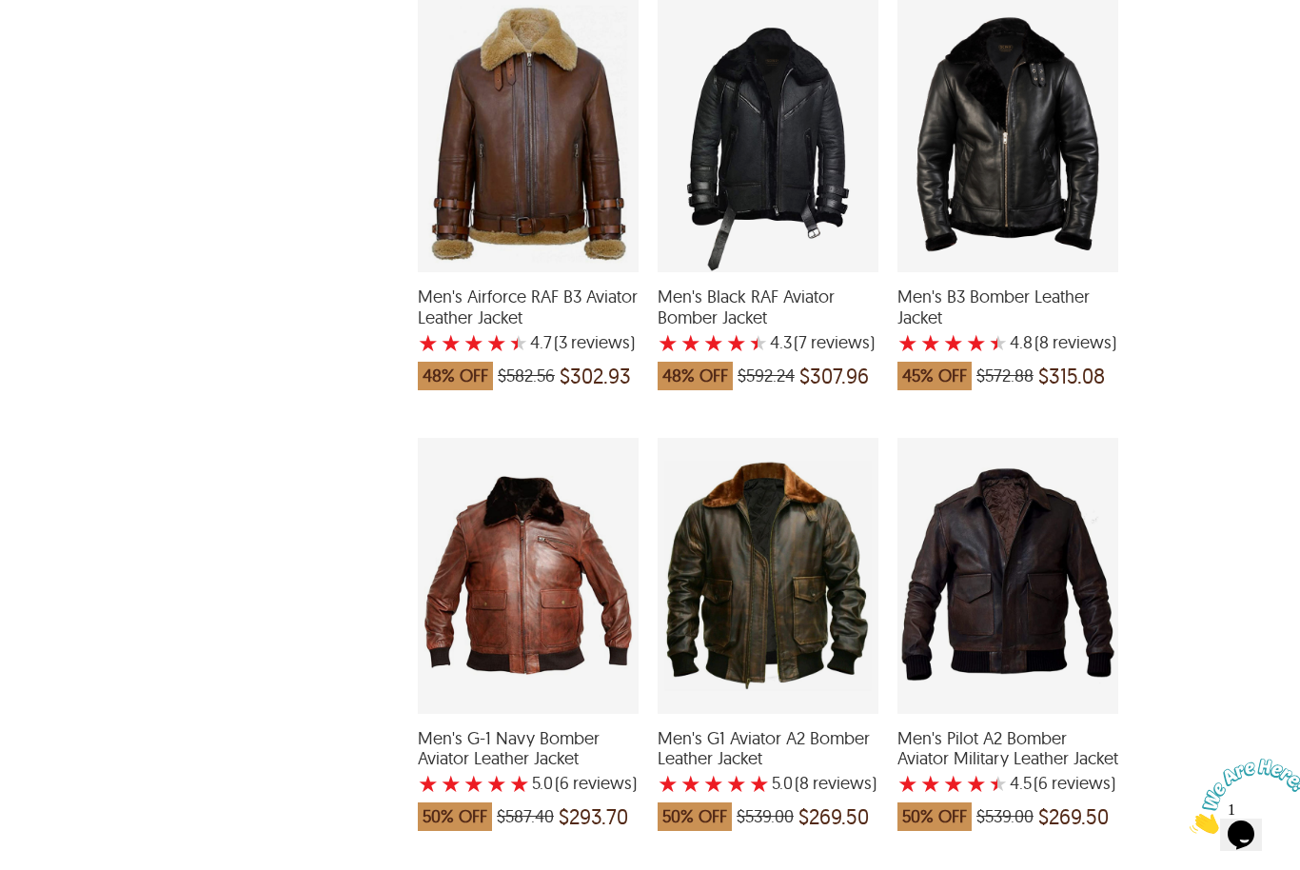
scroll to position [857, 0]
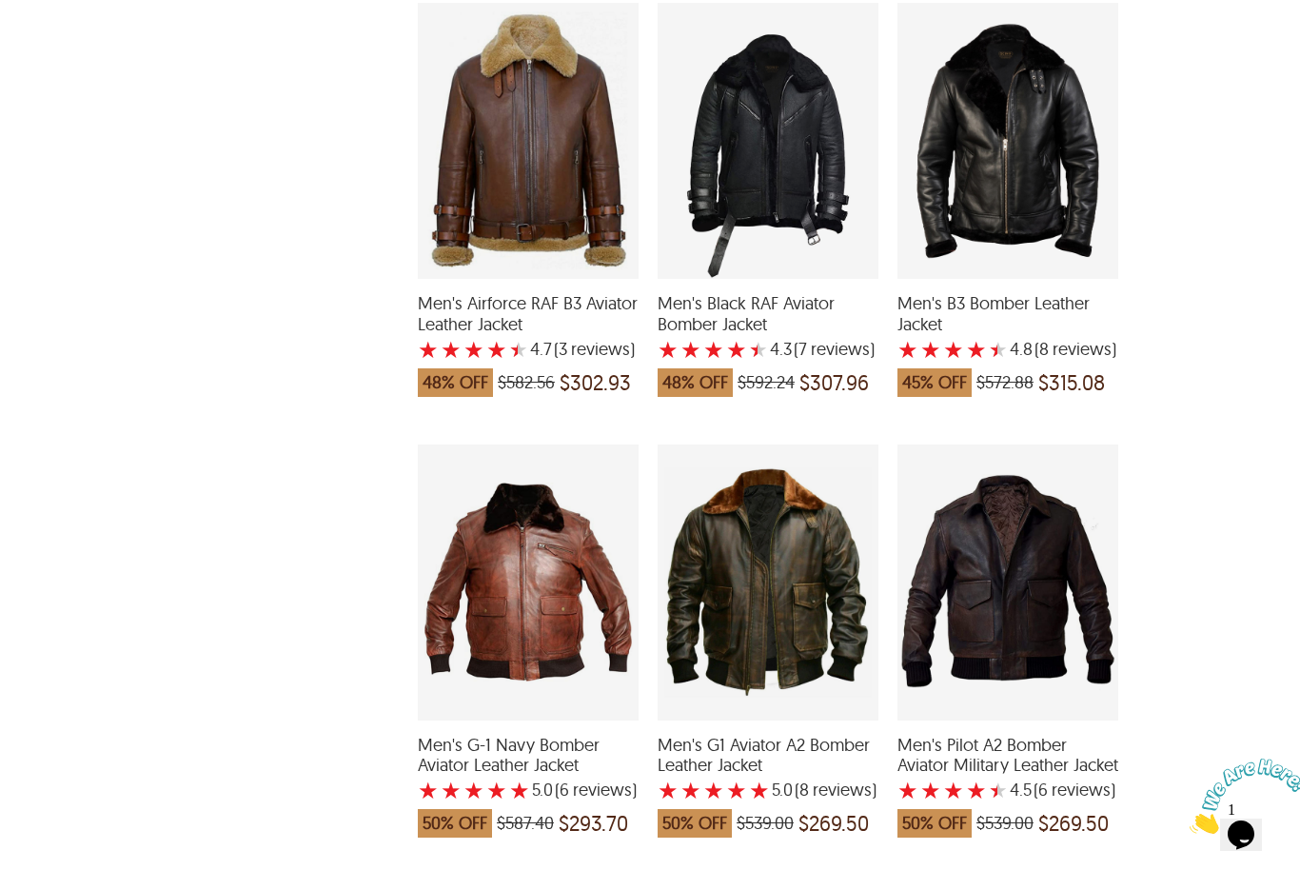
click at [800, 602] on div "Men's G1 Aviator A2 Bomber Leather Jacket with a 5 Star Rating 8 Product Review…" at bounding box center [768, 583] width 221 height 276
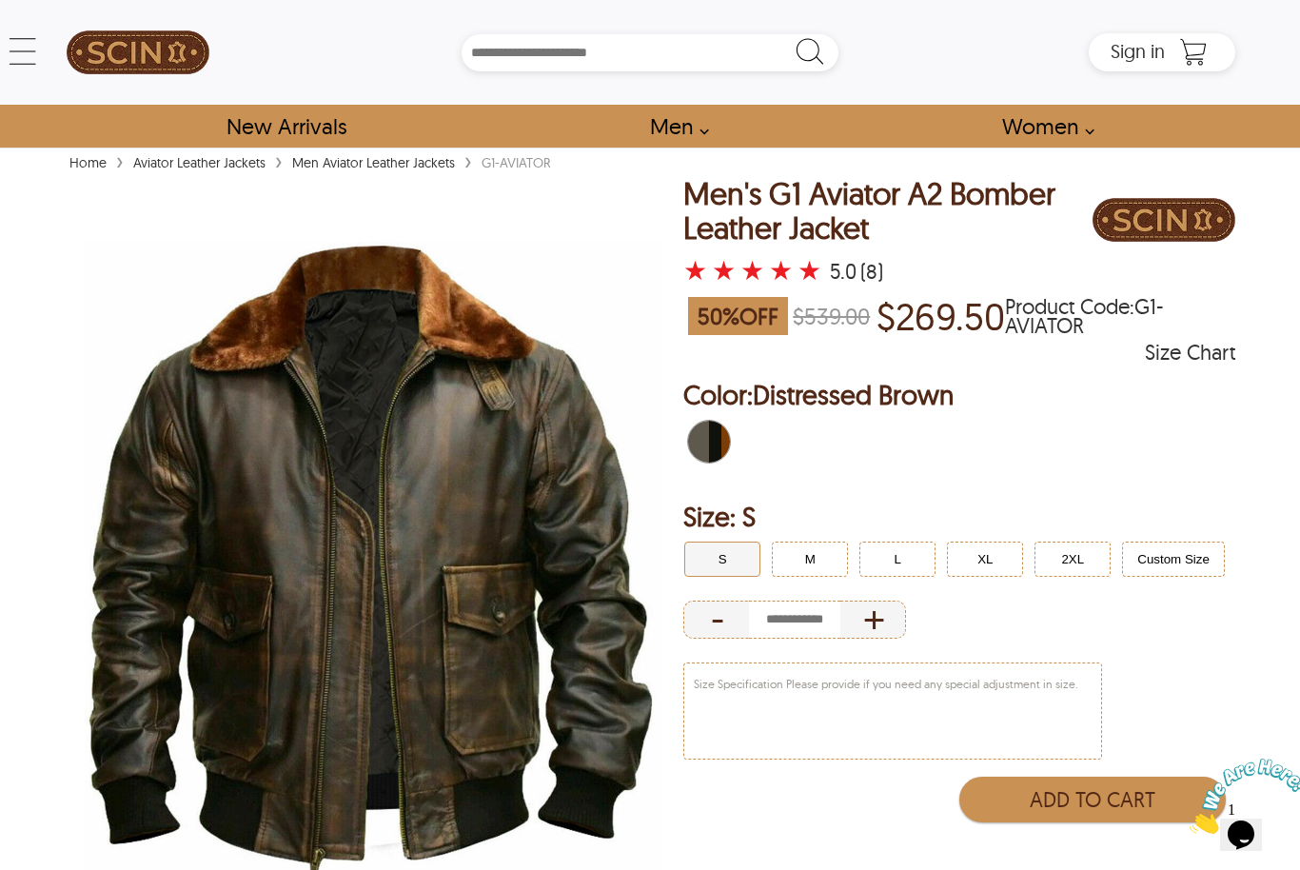
click at [406, 577] on img at bounding box center [373, 562] width 617 height 771
